Goal: Task Accomplishment & Management: Use online tool/utility

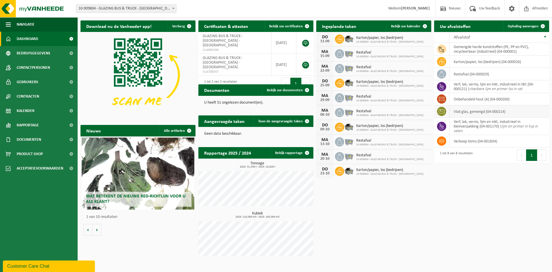
click at [467, 112] on td "vlak glas, gemengd (04-000214)" at bounding box center [499, 111] width 100 height 12
click at [498, 124] on td "verf, lak, vernis, lijm en inkt, industrieel in kleinverpakking (04-001170) | l…" at bounding box center [499, 126] width 100 height 17
click at [528, 26] on span "Ophaling aanvragen" at bounding box center [523, 26] width 31 height 4
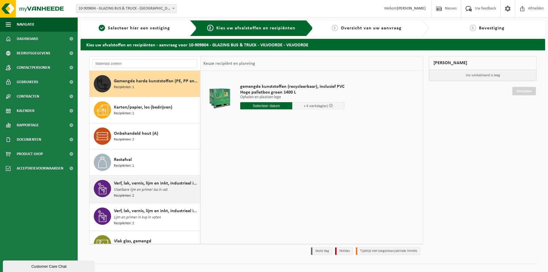
click at [147, 192] on span "Vloeibare lijm en primer los in vat" at bounding box center [141, 190] width 54 height 6
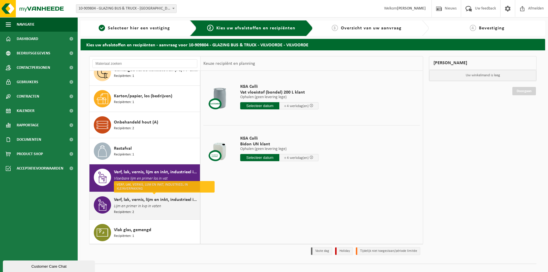
click at [150, 207] on span "Lijm en primer in kvp in vaten" at bounding box center [137, 206] width 47 height 6
